Goal: Task Accomplishment & Management: Complete application form

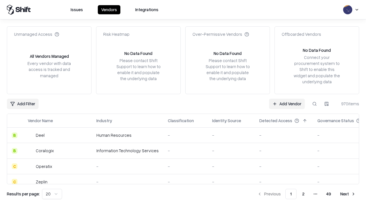
click at [287, 104] on link "Add Vendor" at bounding box center [287, 104] width 36 height 10
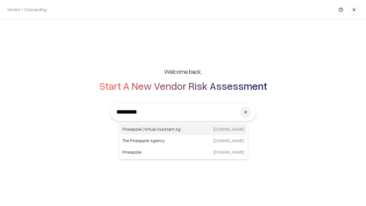
click at [183, 129] on div "Pineapple | Virtual Assistant Agency [DOMAIN_NAME]" at bounding box center [183, 129] width 127 height 11
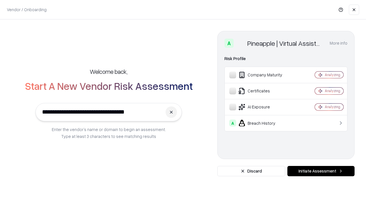
type input "**********"
click at [321, 171] on button "Initiate Assessment" at bounding box center [321, 171] width 67 height 10
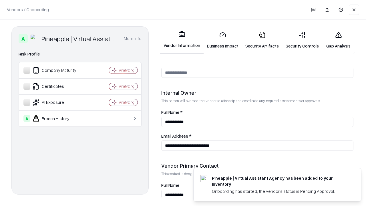
scroll to position [297, 0]
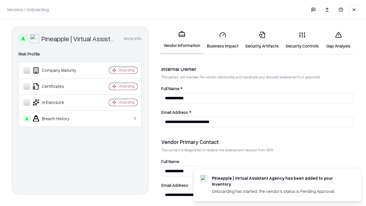
click at [223, 40] on link "Business Impact" at bounding box center [223, 40] width 38 height 27
click at [262, 40] on link "Security Artifacts" at bounding box center [262, 40] width 40 height 27
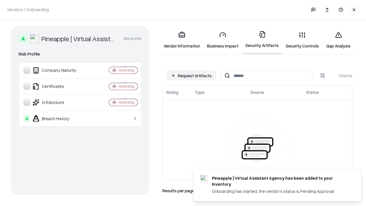
click at [191, 76] on button "Request Artifacts" at bounding box center [192, 75] width 50 height 10
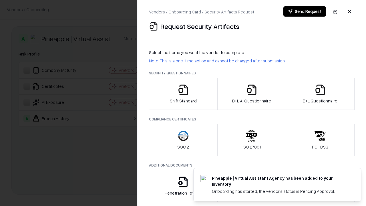
click at [183, 94] on icon "button" at bounding box center [183, 89] width 11 height 11
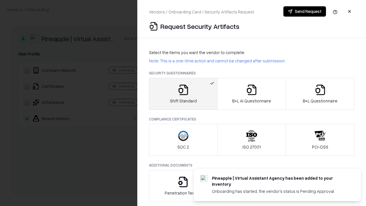
click at [305, 11] on button "Send Request" at bounding box center [305, 11] width 43 height 10
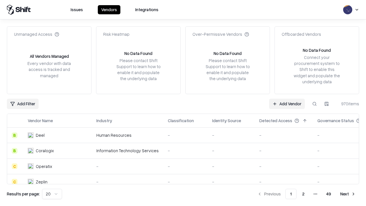
click at [315, 104] on button at bounding box center [315, 104] width 10 height 10
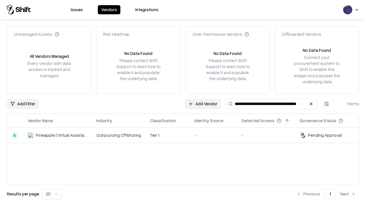
type input "**********"
click at [187, 135] on td "Tier 1" at bounding box center [168, 135] width 44 height 15
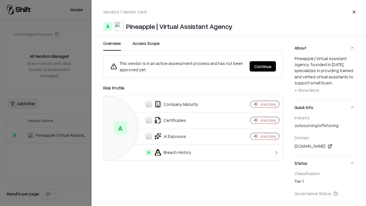
click at [263, 66] on button "Continue" at bounding box center [263, 66] width 26 height 10
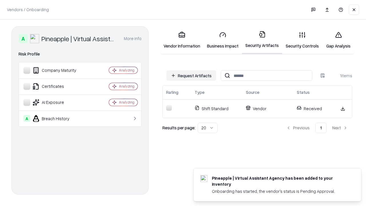
click at [303, 40] on link "Security Controls" at bounding box center [303, 40] width 40 height 27
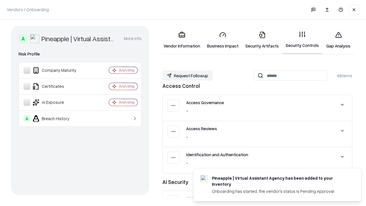
click at [188, 76] on button "Request Followup" at bounding box center [188, 75] width 50 height 10
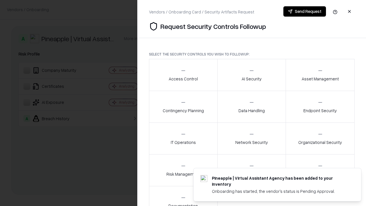
click at [183, 75] on div "Access Control" at bounding box center [183, 75] width 29 height 14
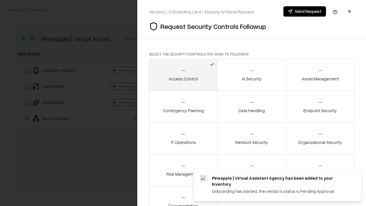
click at [305, 11] on button "Send Request" at bounding box center [305, 11] width 43 height 10
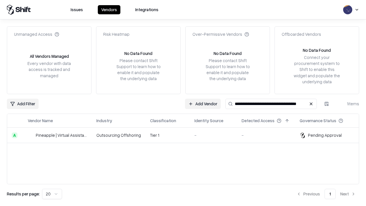
type input "**********"
click at [187, 135] on td "Tier 1" at bounding box center [168, 135] width 44 height 15
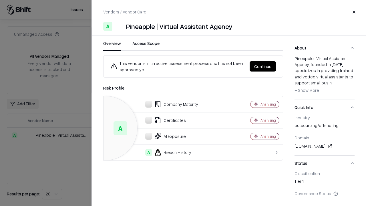
click at [263, 66] on button "Continue" at bounding box center [263, 66] width 26 height 10
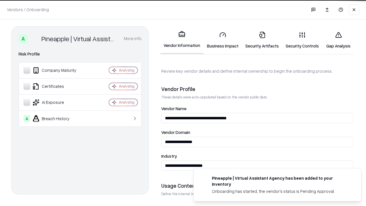
click at [339, 40] on link "Gap Analysis" at bounding box center [339, 40] width 32 height 27
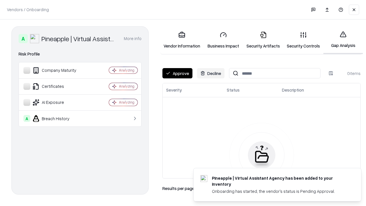
click at [177, 73] on button "Approve" at bounding box center [178, 73] width 30 height 10
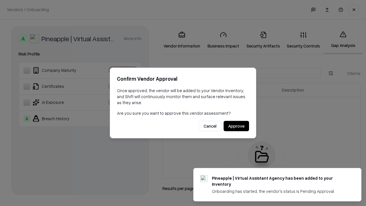
click at [236, 126] on button "Approve" at bounding box center [236, 126] width 25 height 10
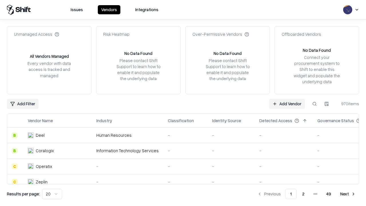
type input "**********"
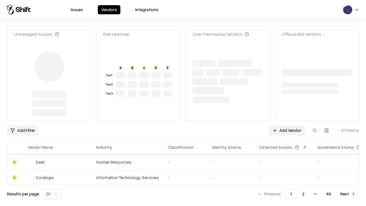
click at [287, 125] on link "Add Vendor" at bounding box center [287, 130] width 36 height 10
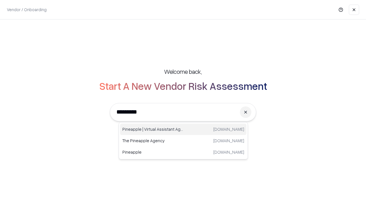
click at [183, 129] on div "Pineapple | Virtual Assistant Agency [DOMAIN_NAME]" at bounding box center [183, 129] width 127 height 11
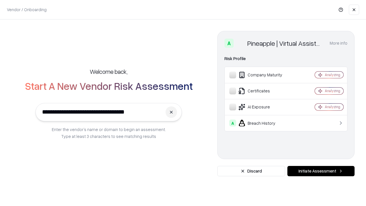
type input "**********"
click at [321, 171] on button "Initiate Assessment" at bounding box center [321, 171] width 67 height 10
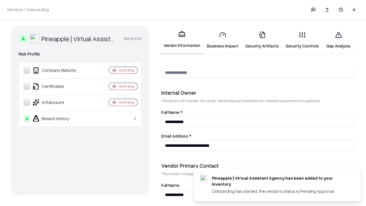
scroll to position [297, 0]
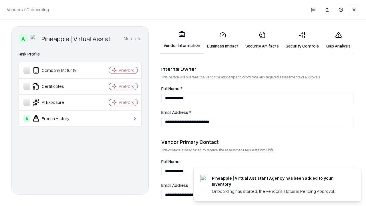
click at [339, 40] on link "Gap Analysis" at bounding box center [339, 40] width 32 height 27
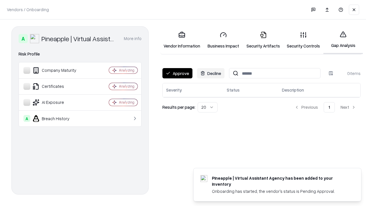
click at [177, 73] on button "Approve" at bounding box center [178, 73] width 30 height 10
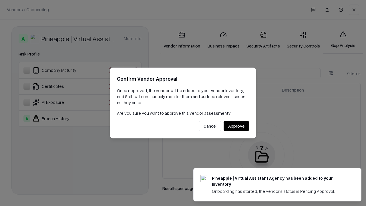
click at [236, 126] on button "Approve" at bounding box center [236, 126] width 25 height 10
